Goal: Book appointment/travel/reservation

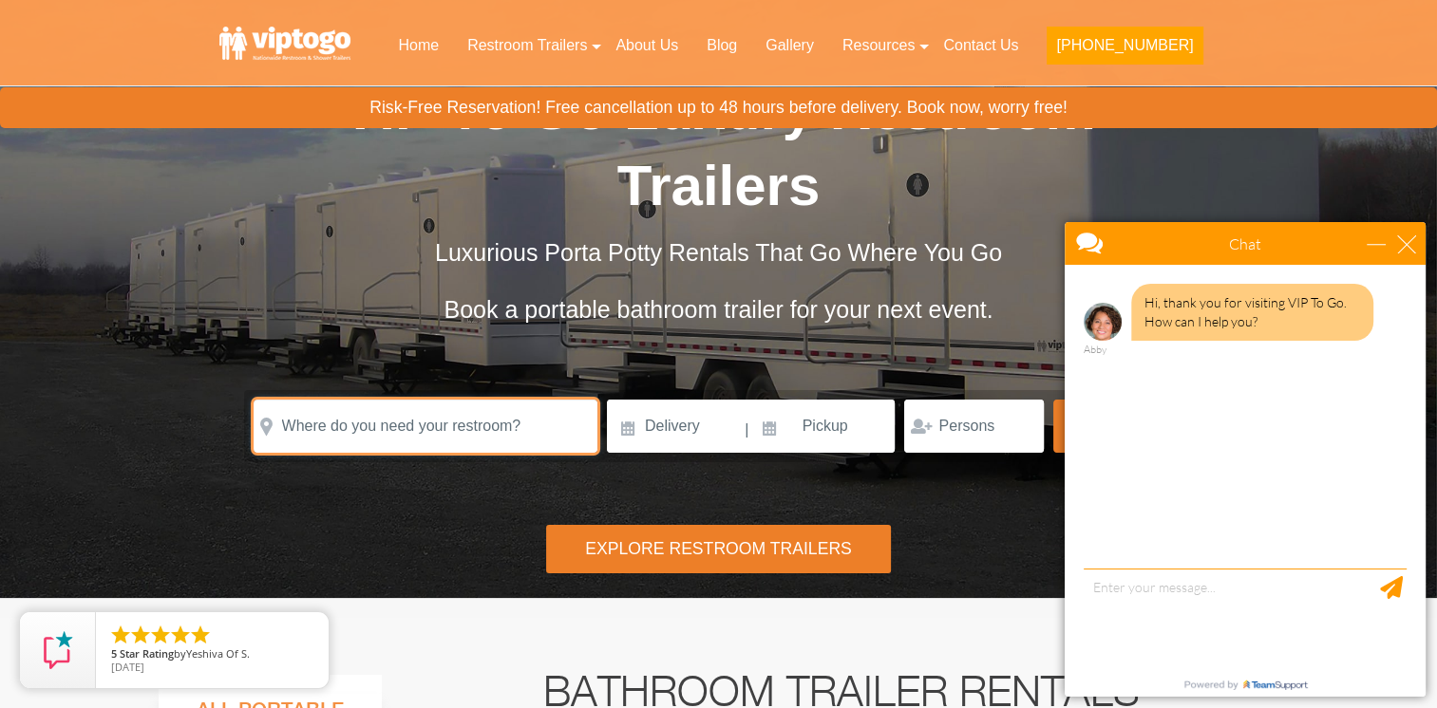
click at [513, 400] on input "text" at bounding box center [426, 426] width 344 height 53
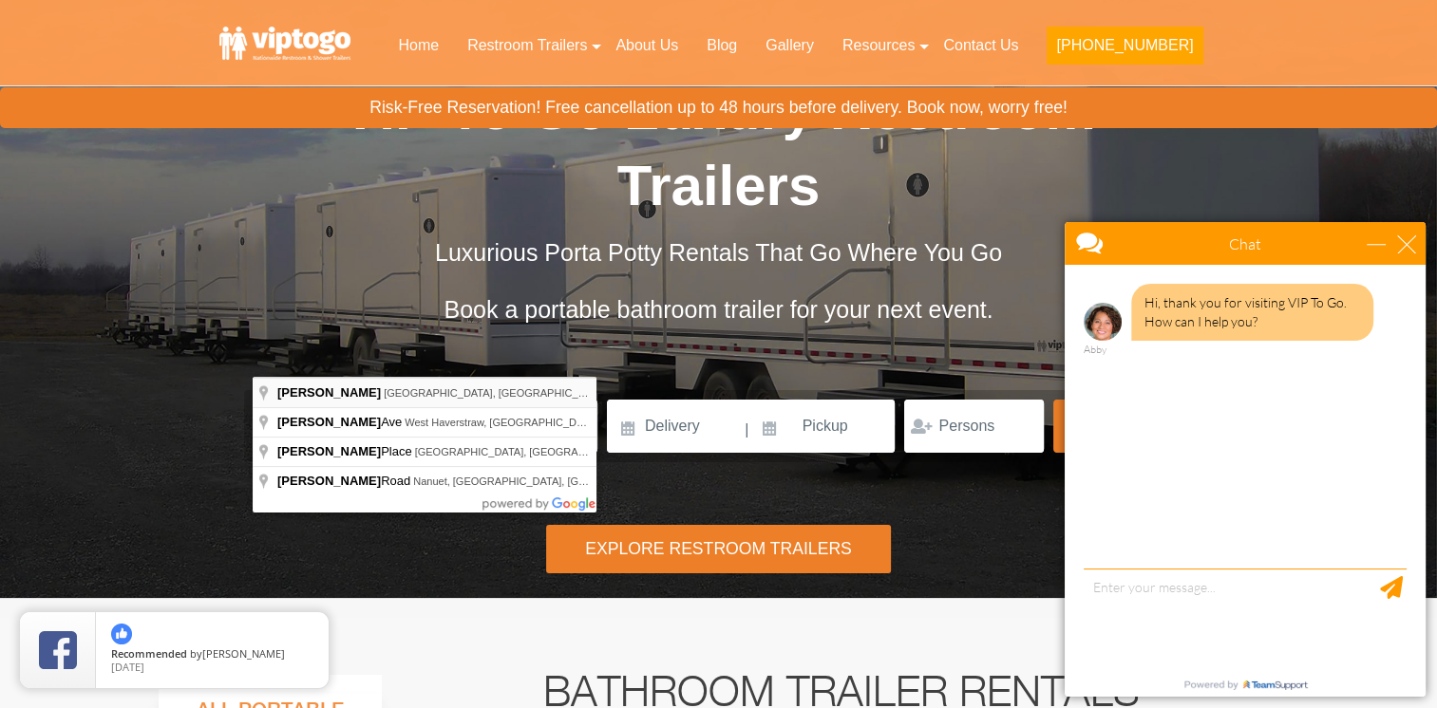
type input "[PERSON_NAME], [GEOGRAPHIC_DATA], [GEOGRAPHIC_DATA]"
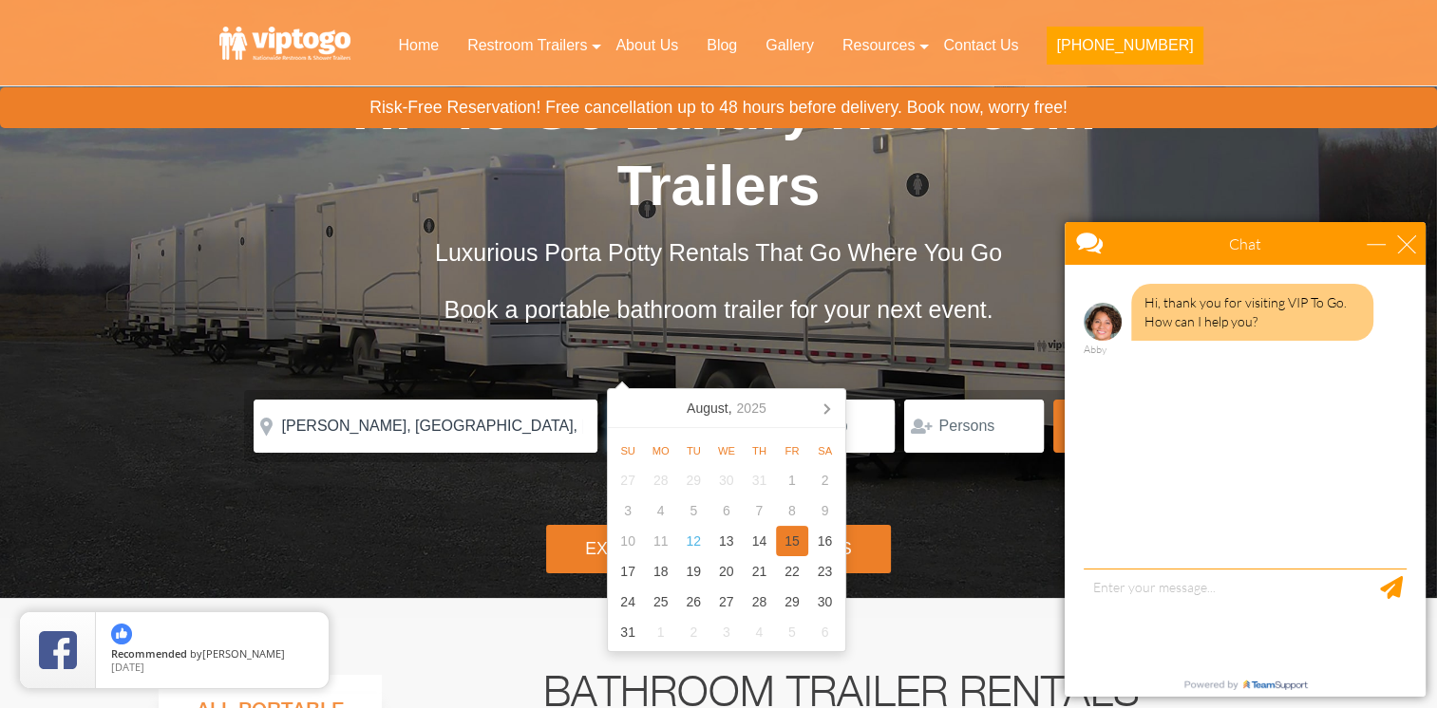
click at [794, 548] on div "15" at bounding box center [792, 541] width 33 height 30
type input "08/15/2025"
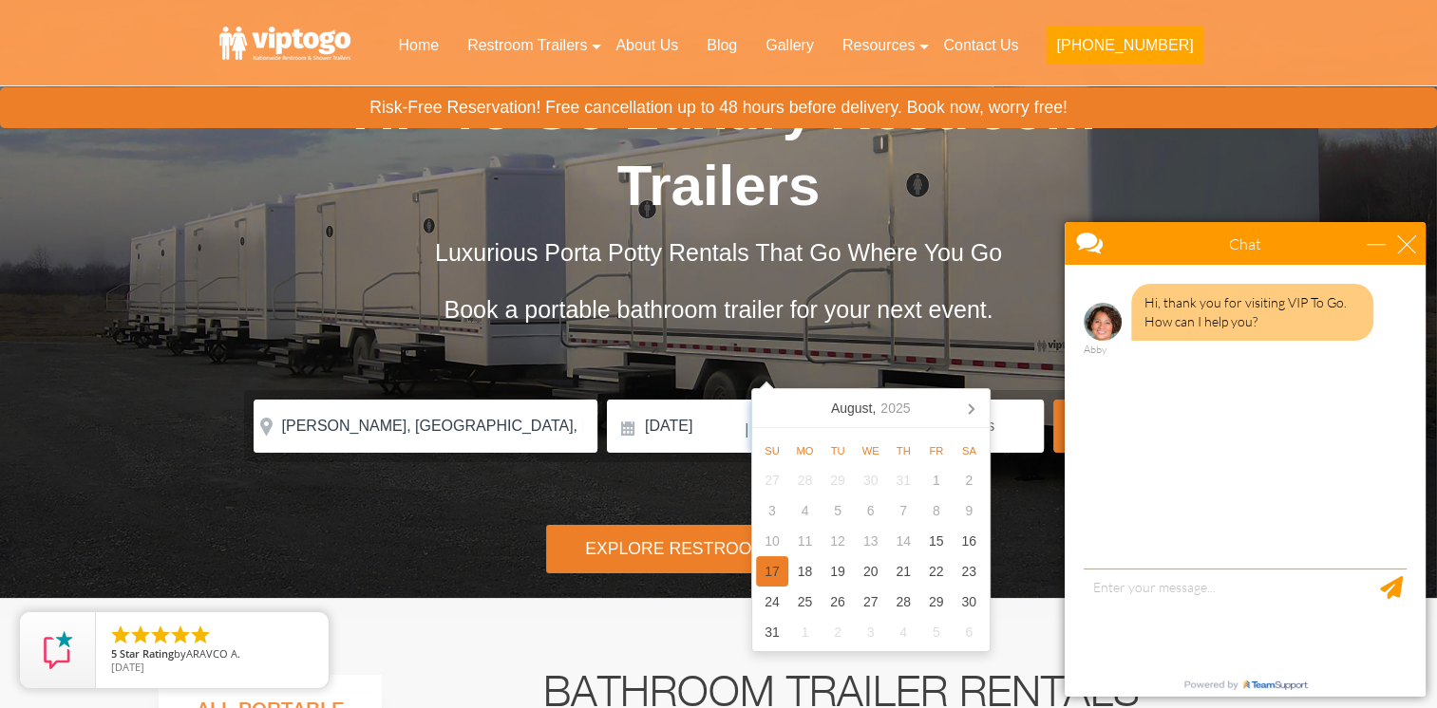
click at [767, 574] on div "17" at bounding box center [772, 571] width 33 height 30
type input "[DATE]"
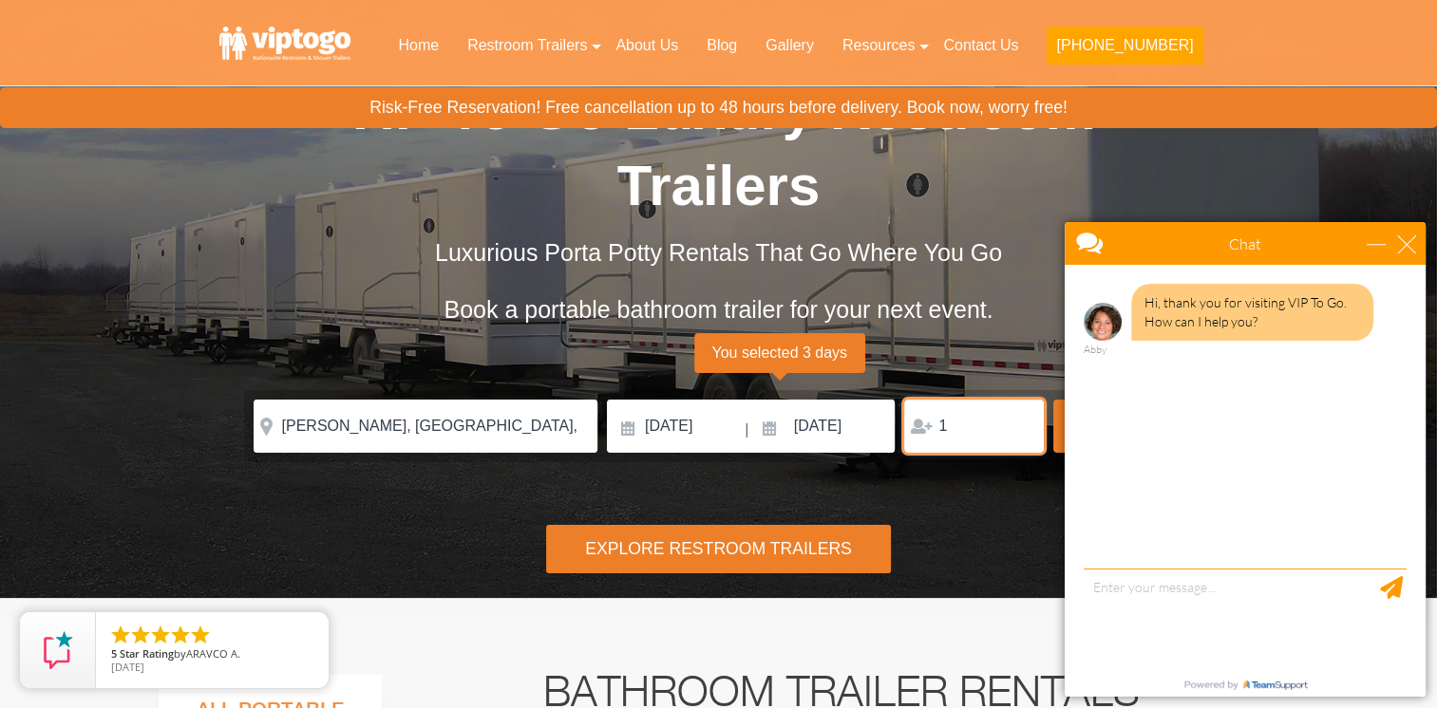
type input "1"
click at [1027, 400] on input "1" at bounding box center [974, 426] width 140 height 53
click at [1025, 400] on input "1" at bounding box center [974, 426] width 140 height 53
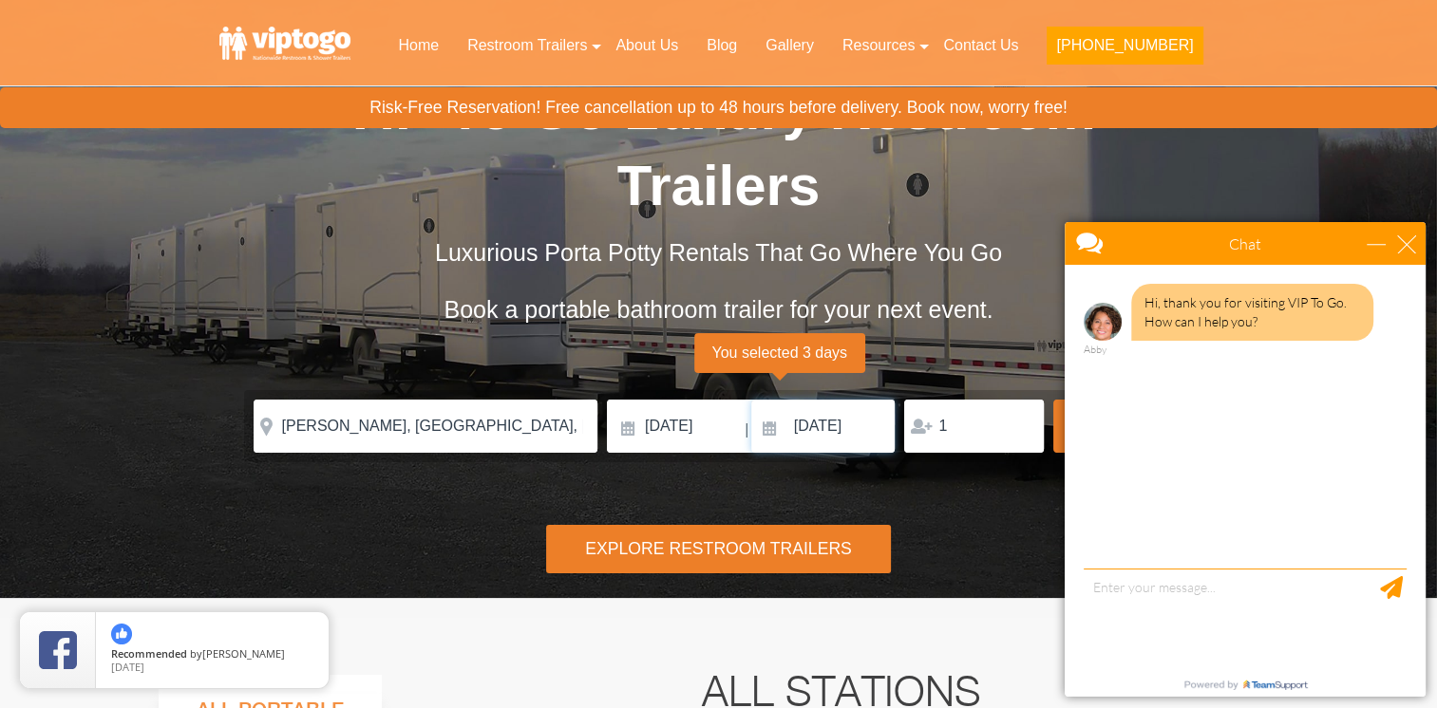
click at [832, 400] on input "[DATE]" at bounding box center [823, 426] width 144 height 53
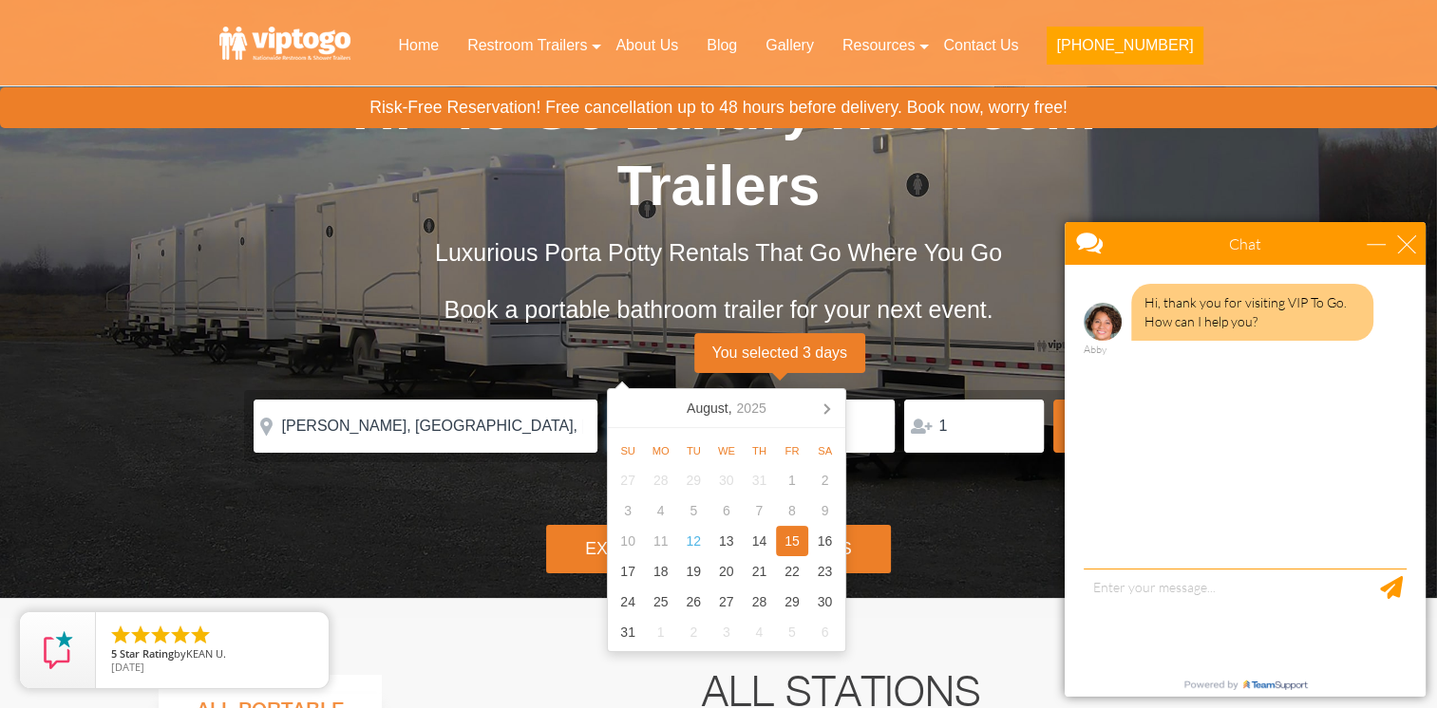
click at [684, 400] on input "08/15/2025" at bounding box center [675, 426] width 136 height 53
click at [630, 568] on div "17" at bounding box center [627, 571] width 33 height 30
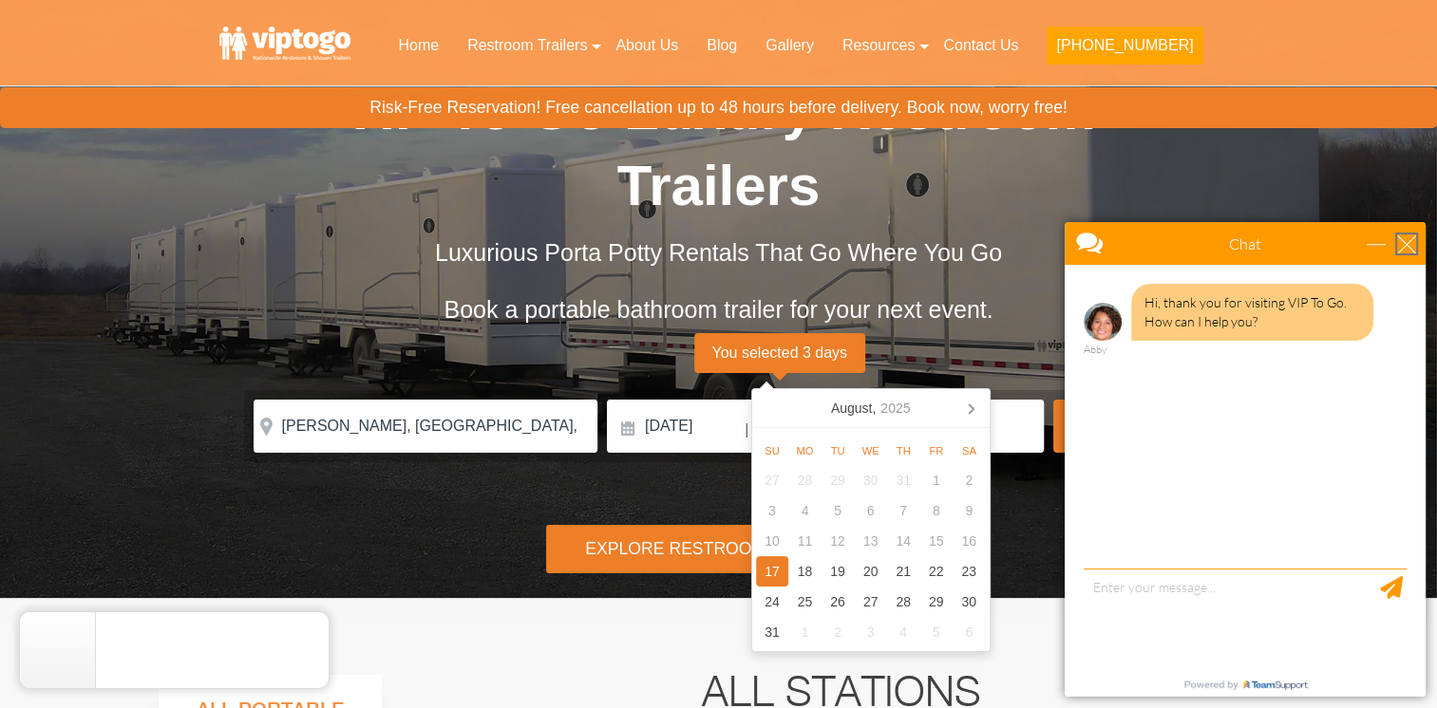
click at [1409, 243] on div "close" at bounding box center [1406, 244] width 19 height 19
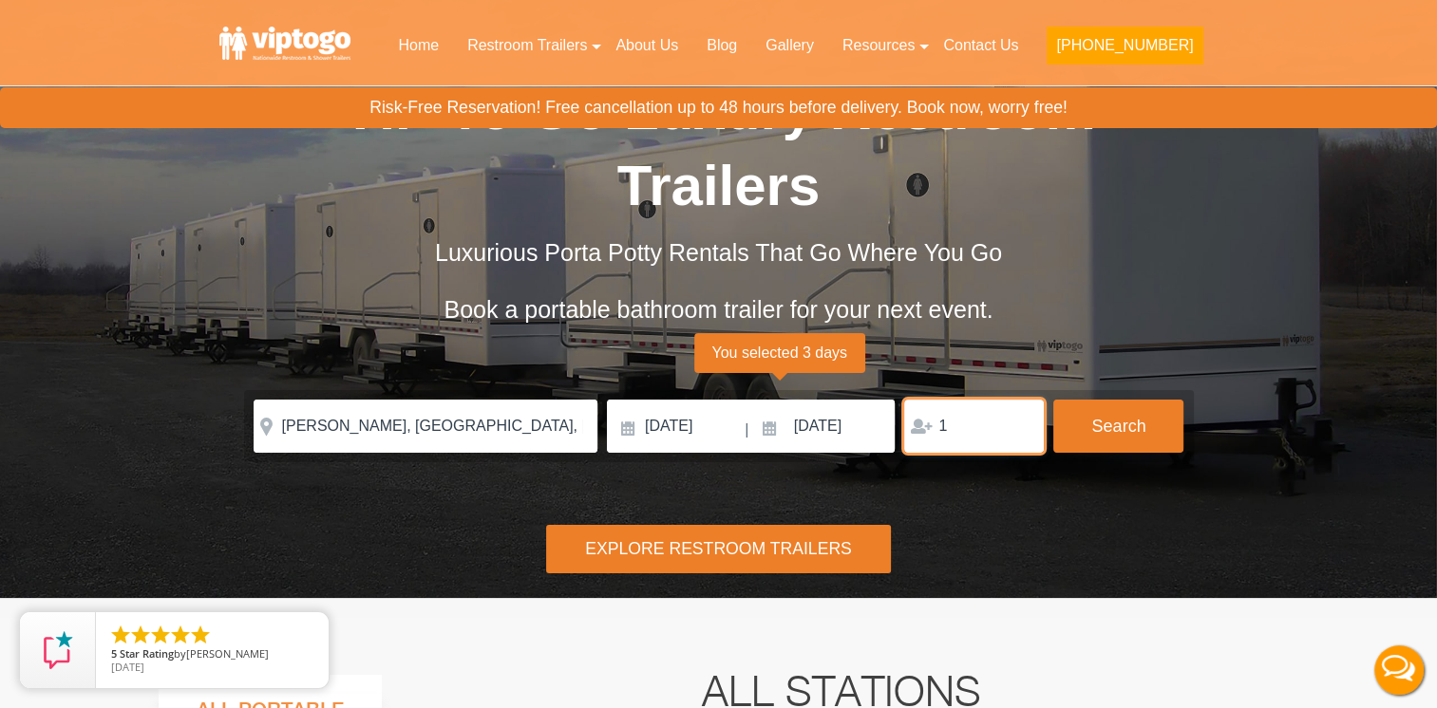
click at [979, 400] on input "1" at bounding box center [974, 426] width 140 height 53
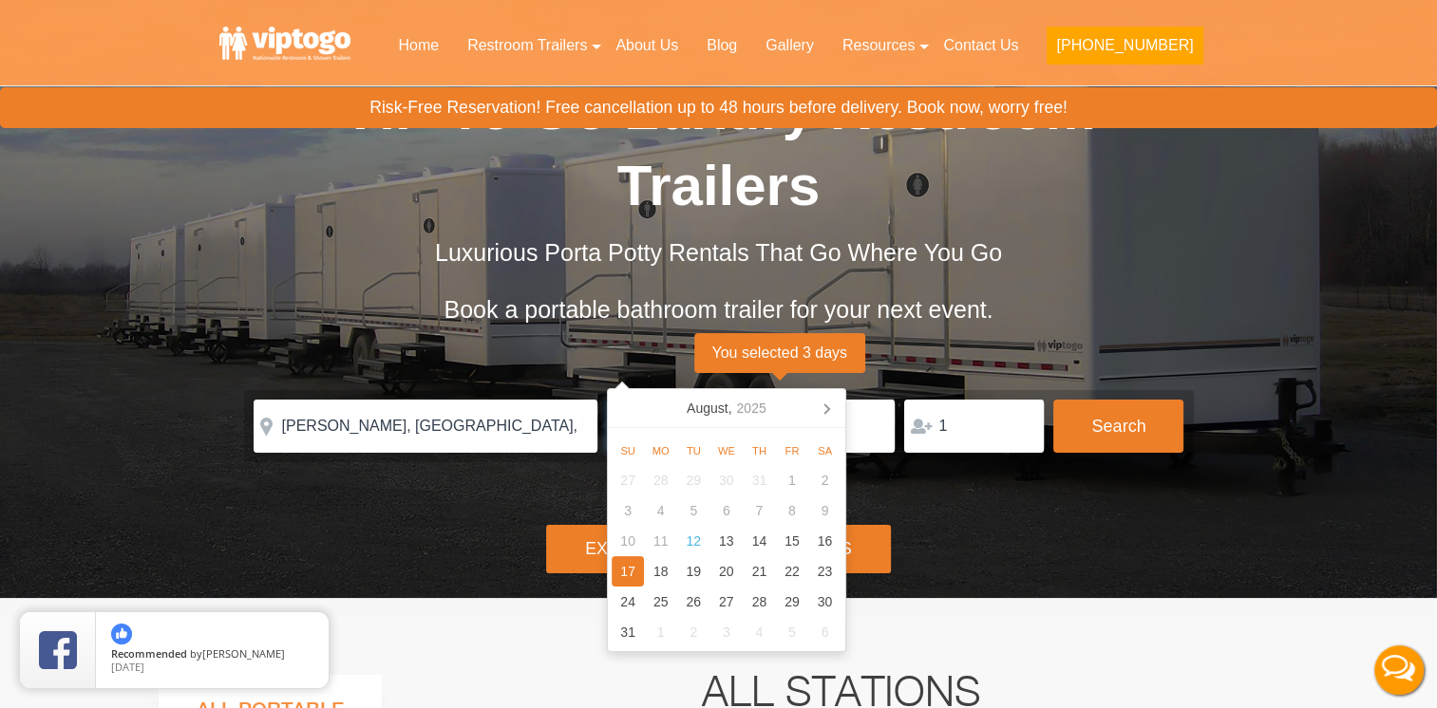
click at [631, 400] on input "[DATE]" at bounding box center [675, 426] width 136 height 53
click at [824, 537] on div "16" at bounding box center [824, 541] width 33 height 30
type input "[DATE]"
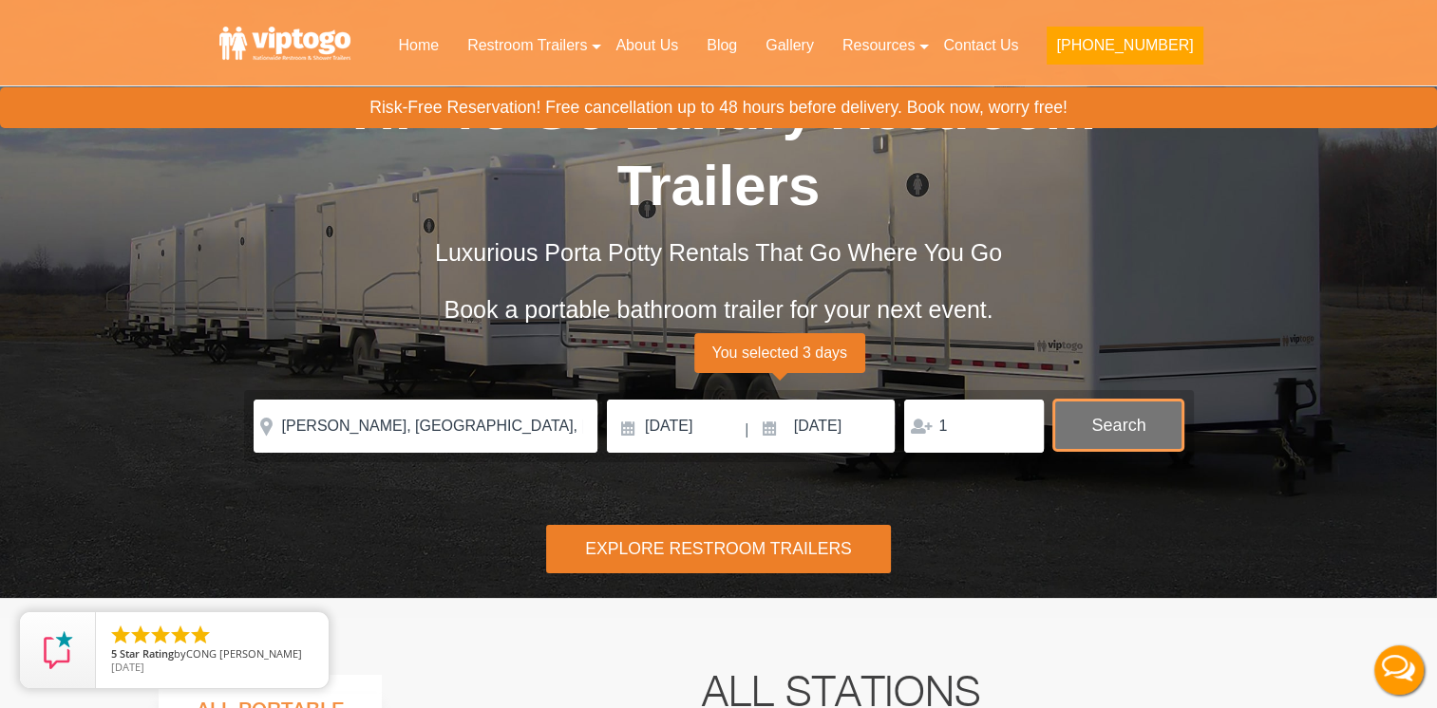
click at [1125, 400] on button "Search" at bounding box center [1118, 425] width 130 height 51
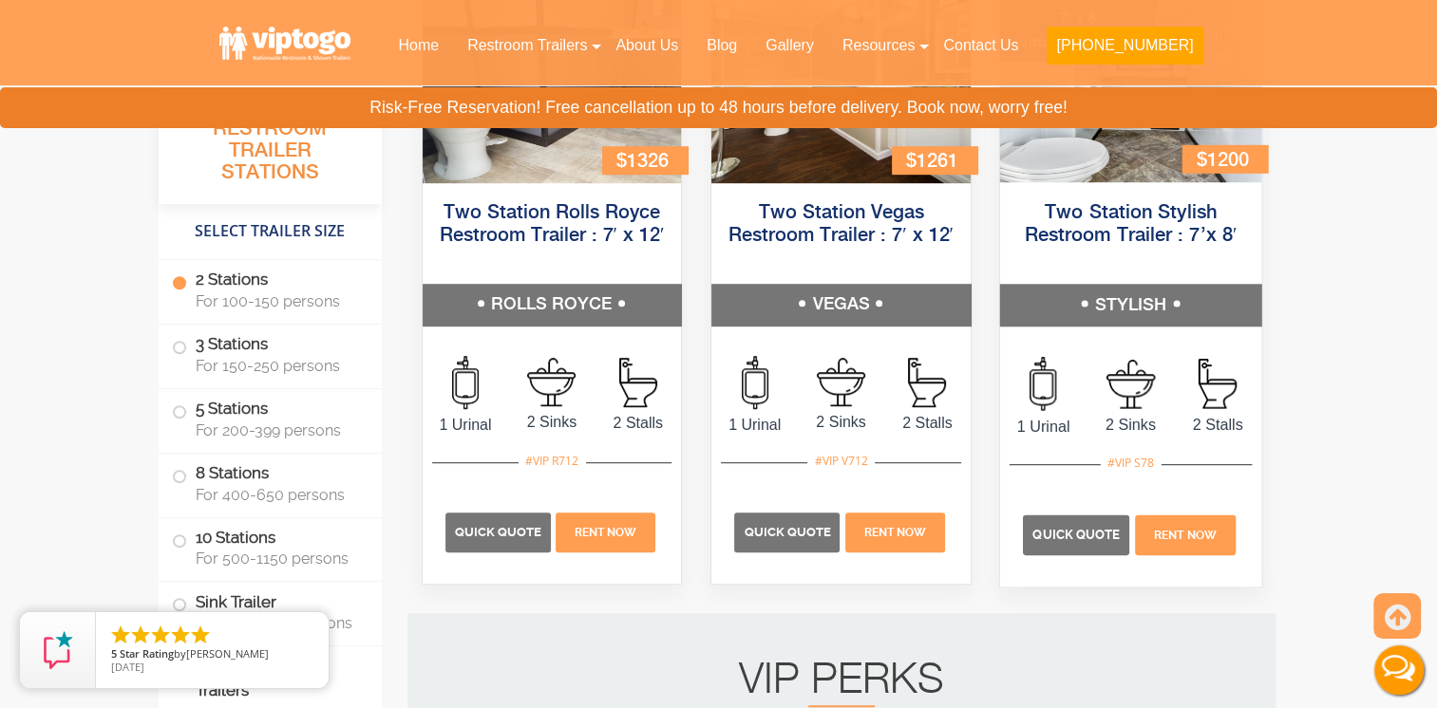
scroll to position [485, 0]
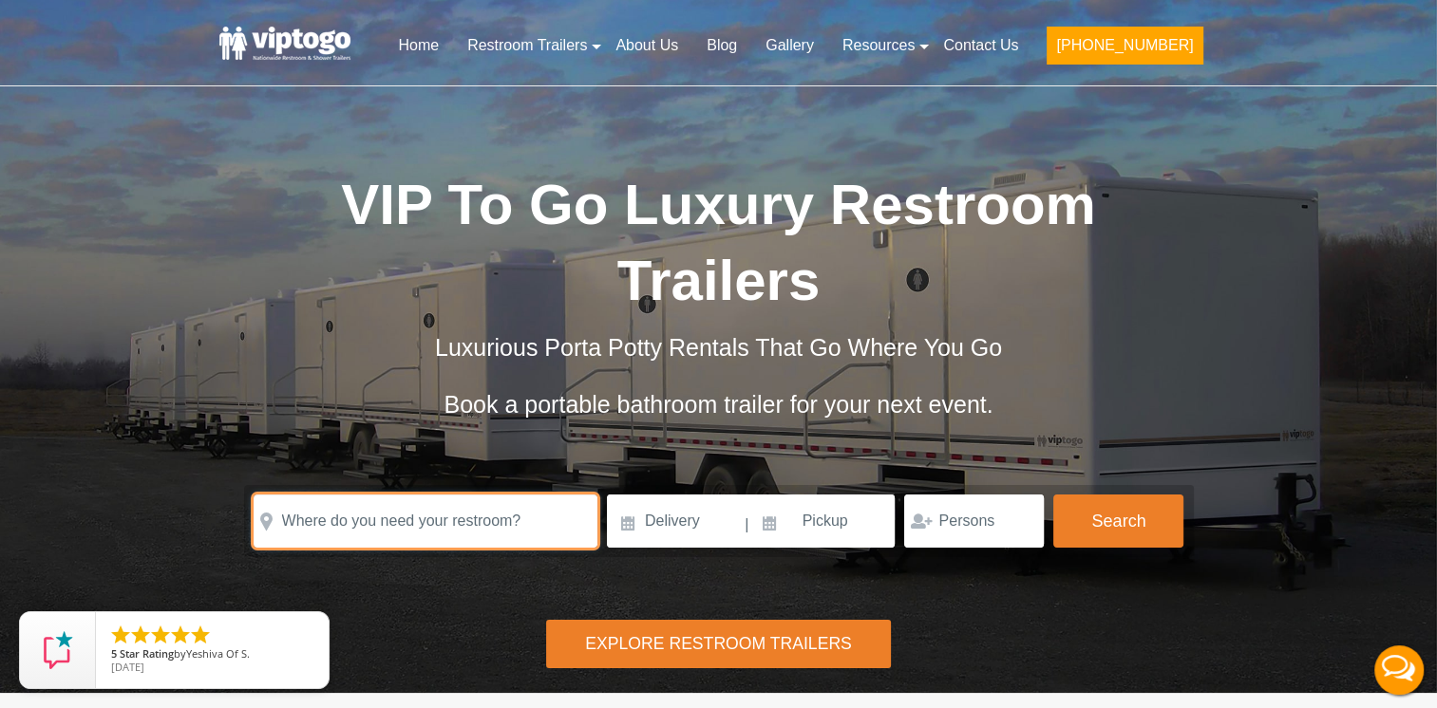
click at [504, 495] on input "text" at bounding box center [426, 521] width 344 height 53
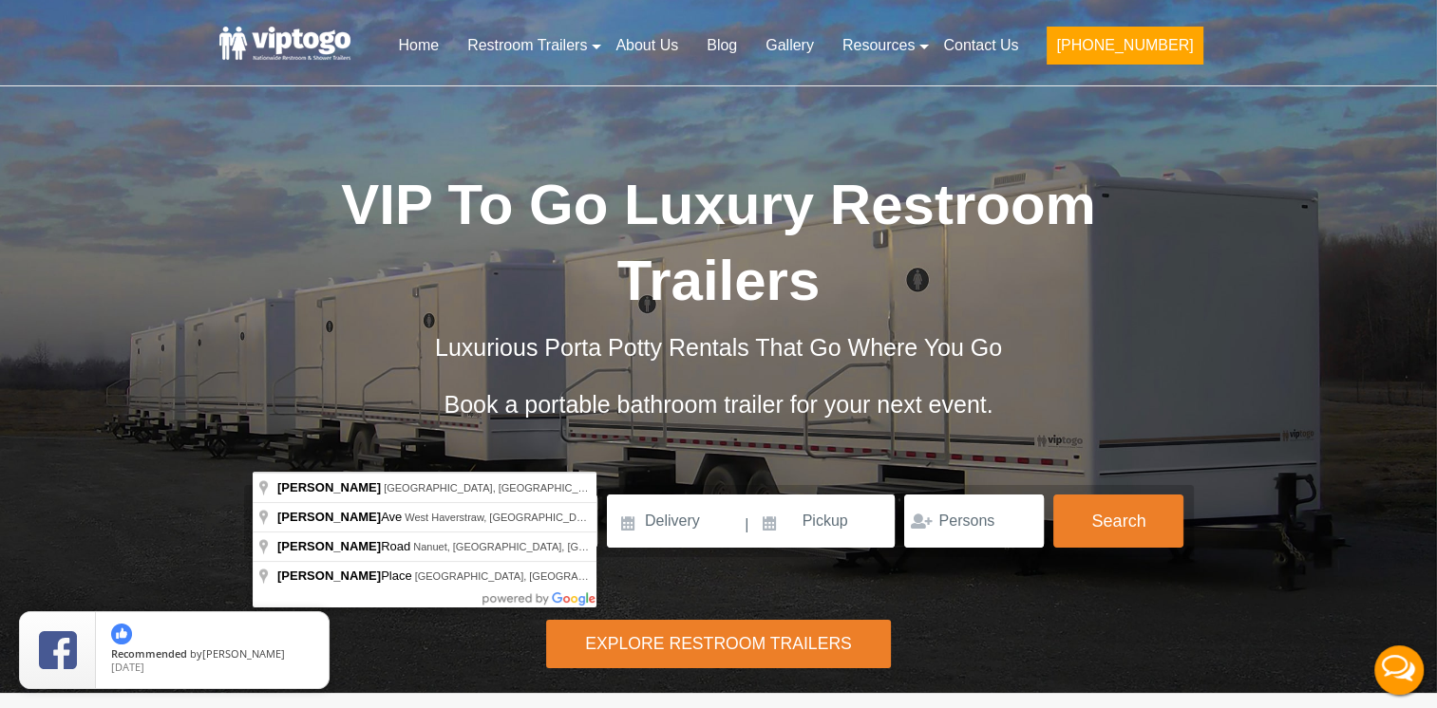
type input "[PERSON_NAME], [GEOGRAPHIC_DATA], [GEOGRAPHIC_DATA]"
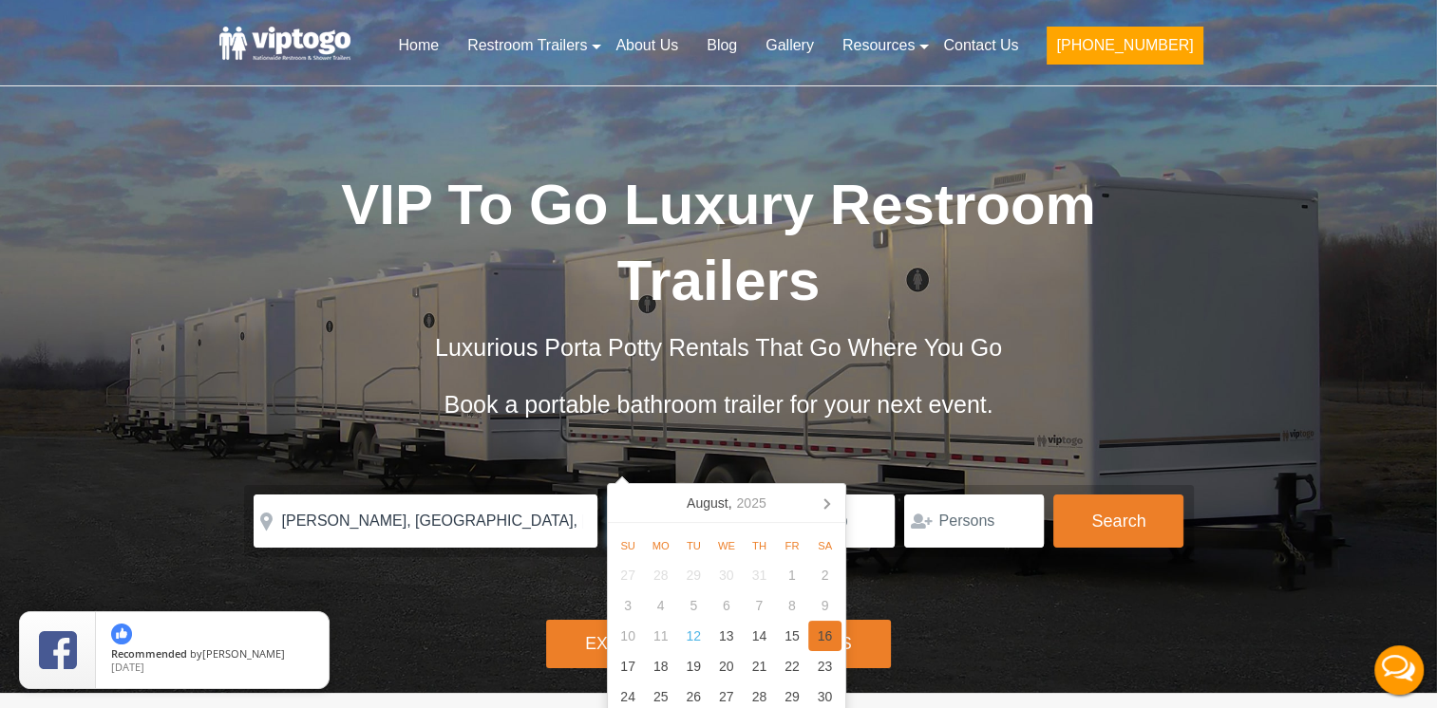
click at [820, 628] on div "16" at bounding box center [824, 636] width 33 height 30
type input "[DATE]"
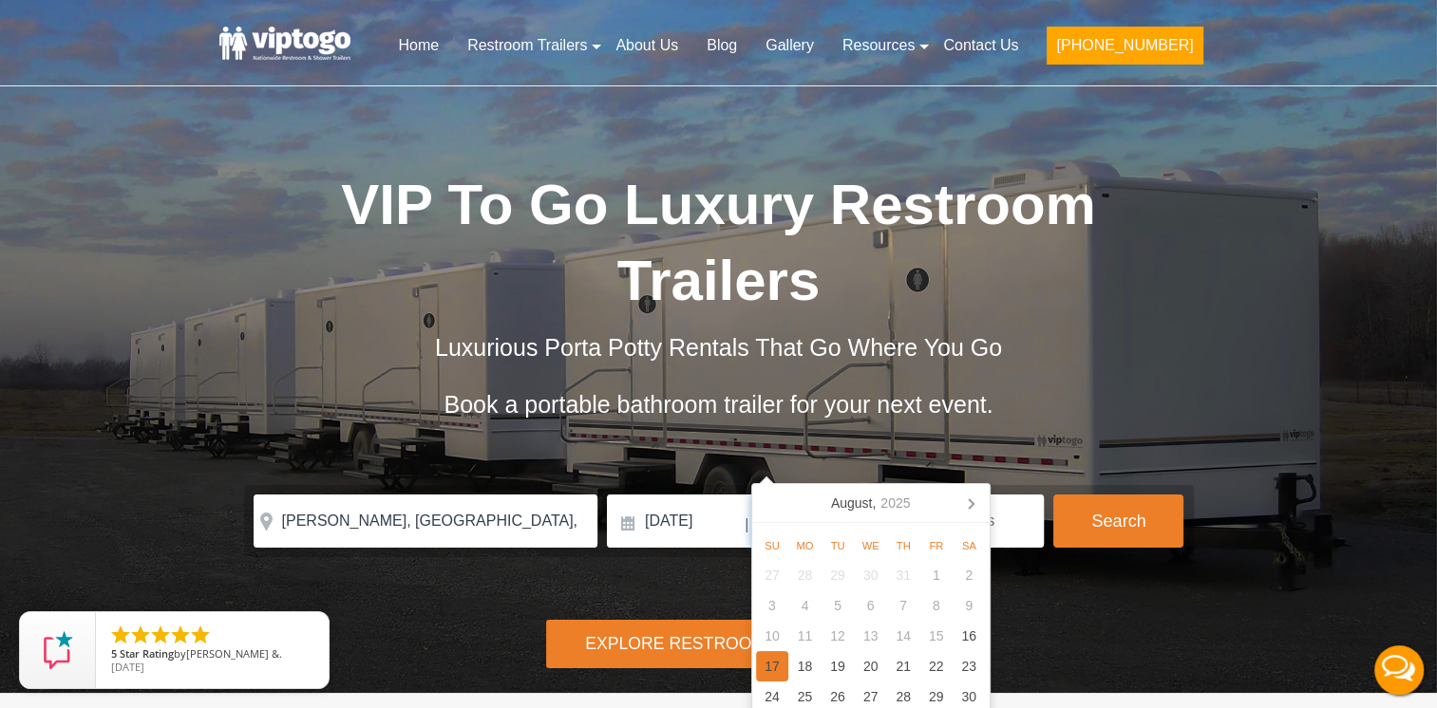
click at [778, 666] on div "17" at bounding box center [772, 666] width 33 height 30
type input "[DATE]"
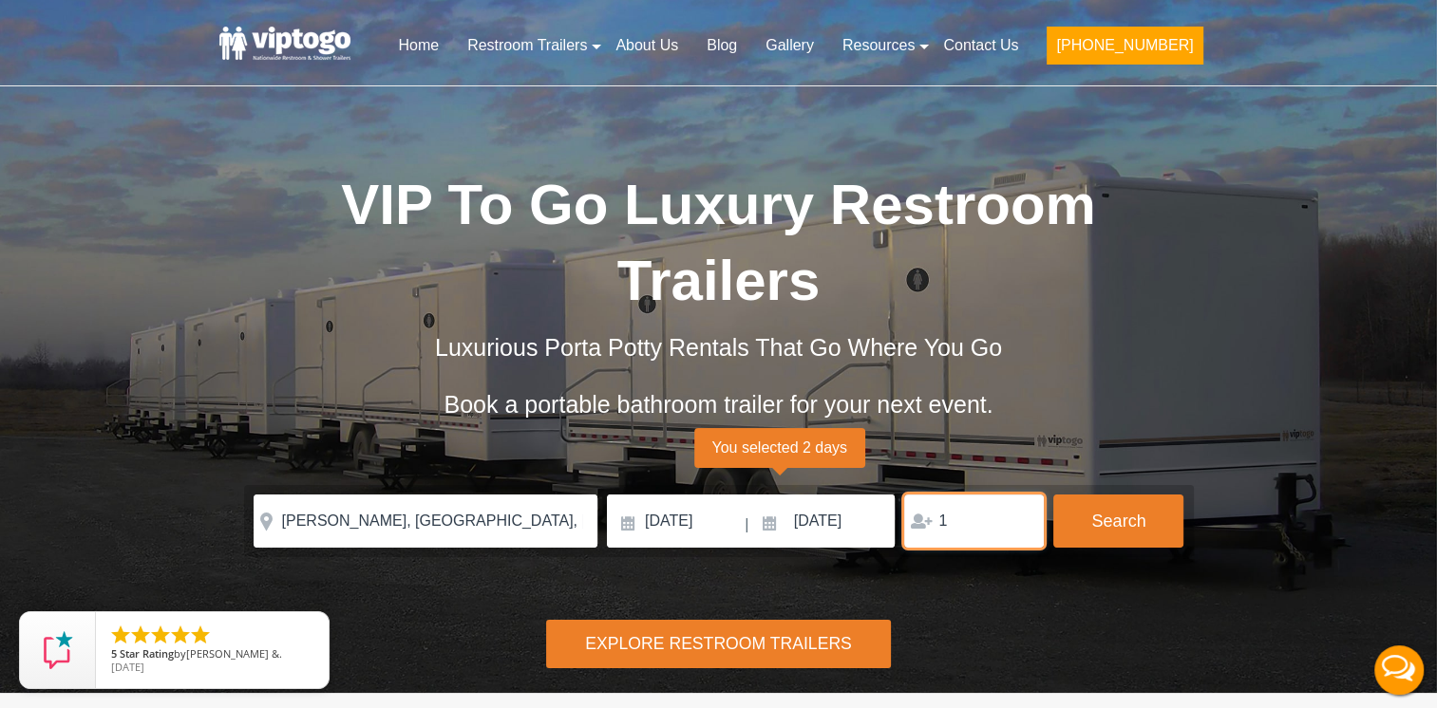
click at [1022, 495] on input "1" at bounding box center [974, 521] width 140 height 53
type input "2"
click at [1020, 495] on input "2" at bounding box center [974, 521] width 140 height 53
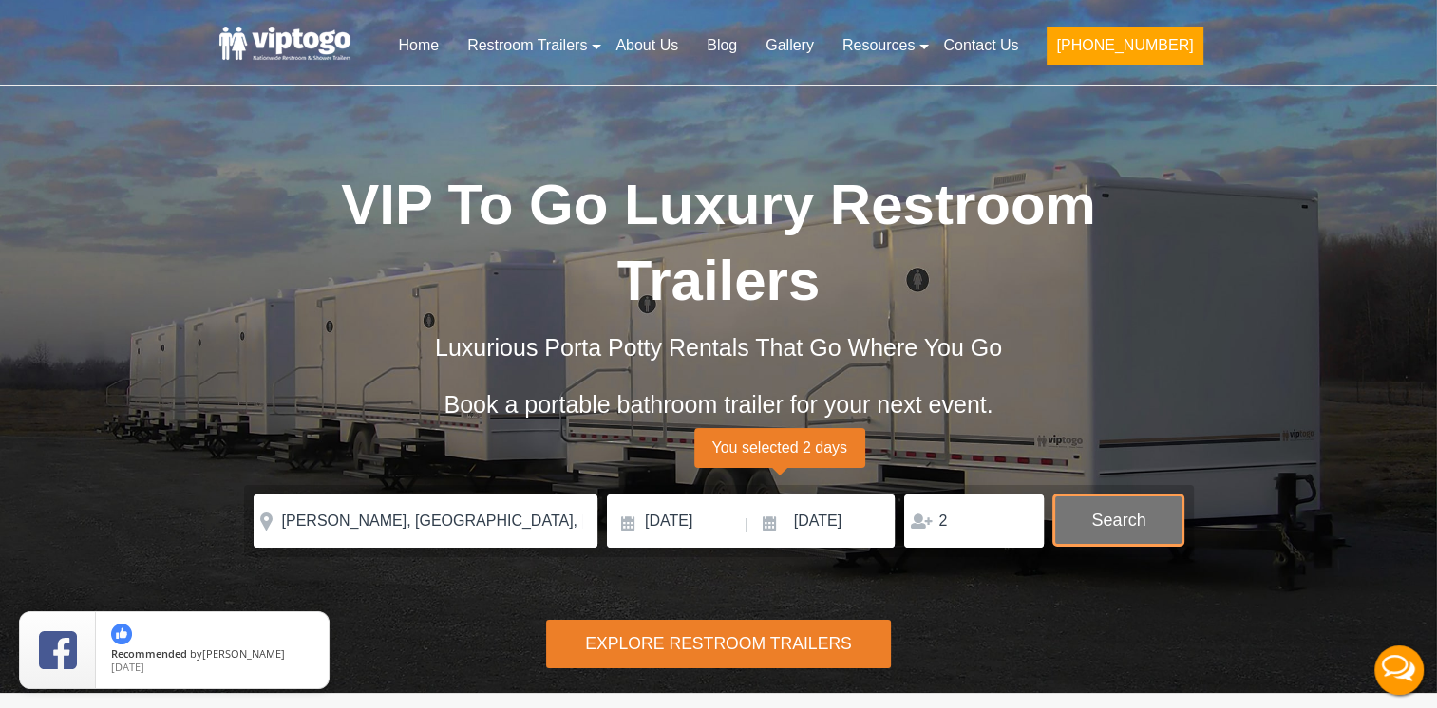
click at [1120, 495] on button "Search" at bounding box center [1118, 520] width 130 height 51
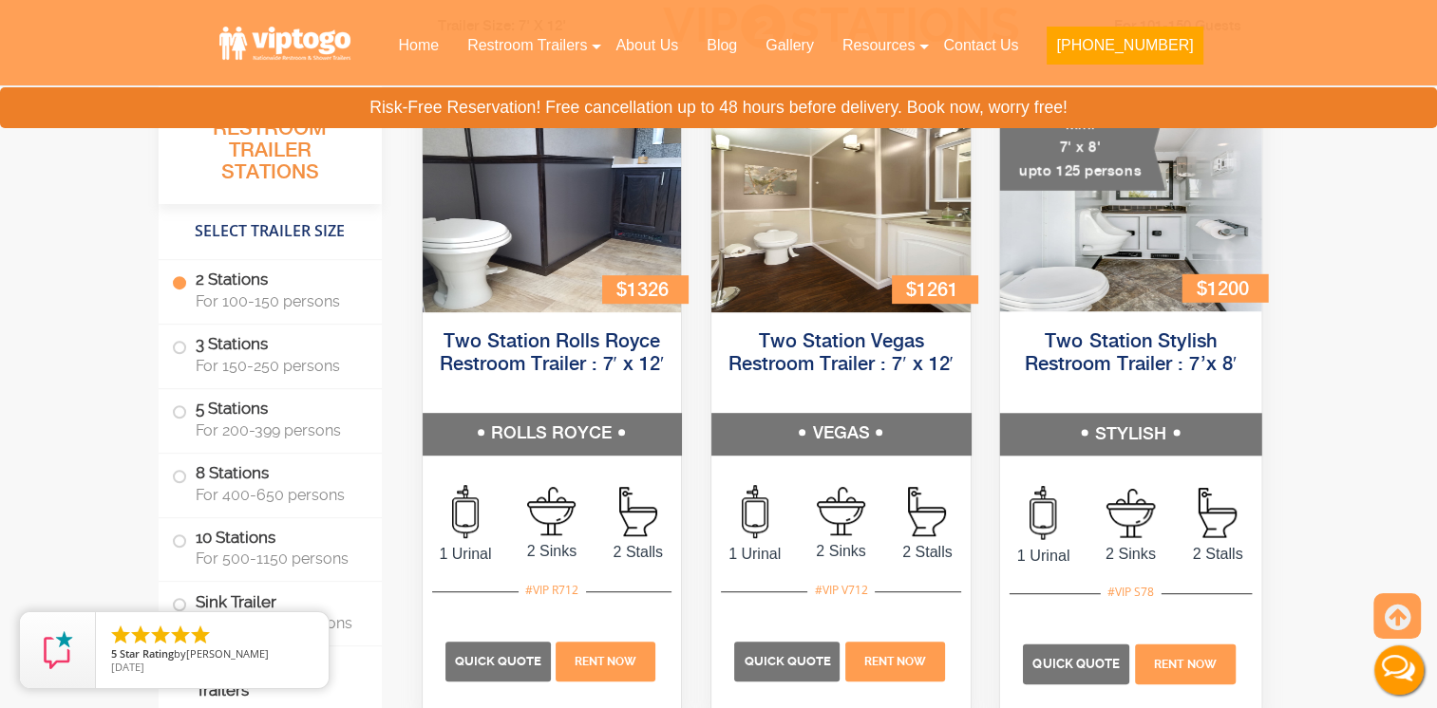
scroll to position [865, 0]
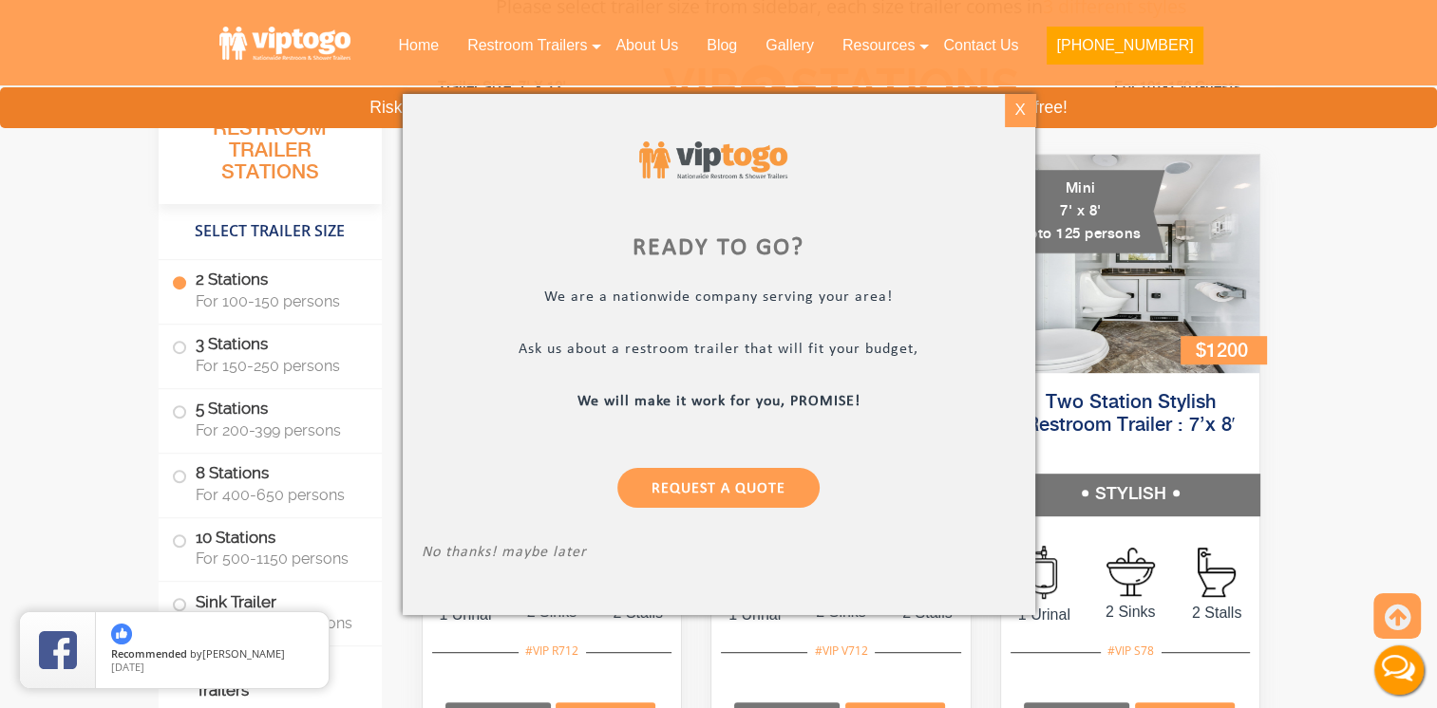
click at [1018, 114] on div "X" at bounding box center [1019, 110] width 29 height 32
